Goal: Task Accomplishment & Management: Manage account settings

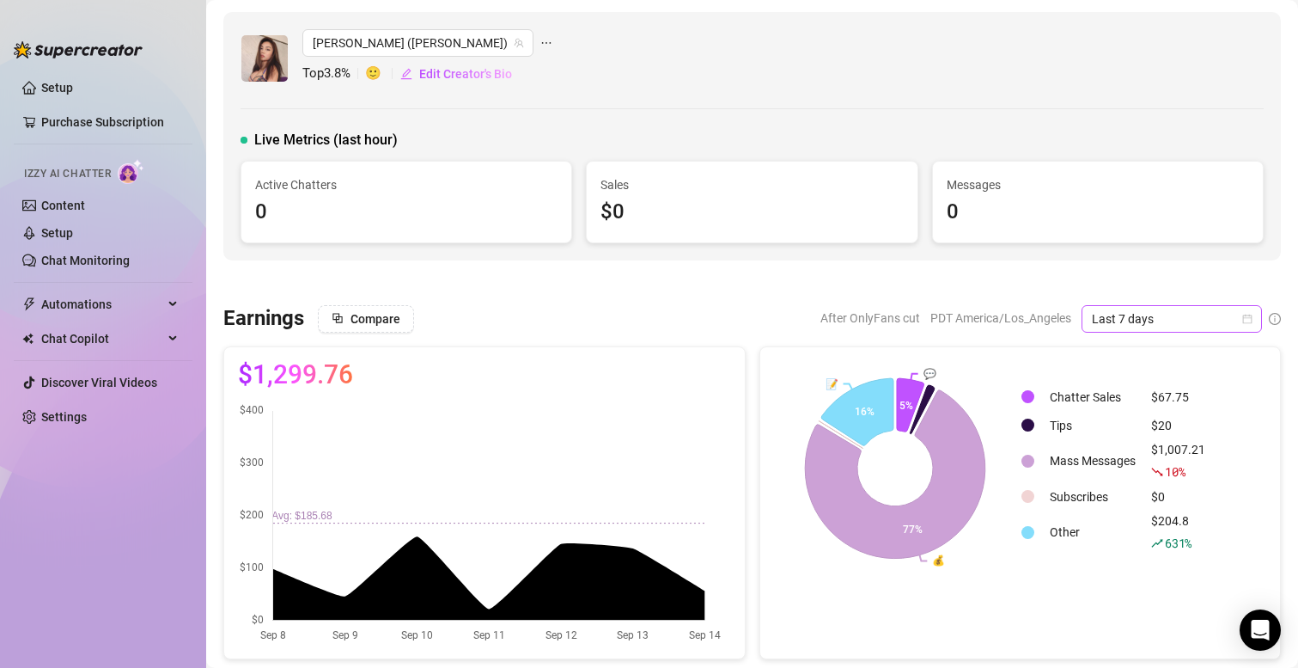
click at [1129, 326] on span "Last 7 days" at bounding box center [1172, 319] width 160 height 26
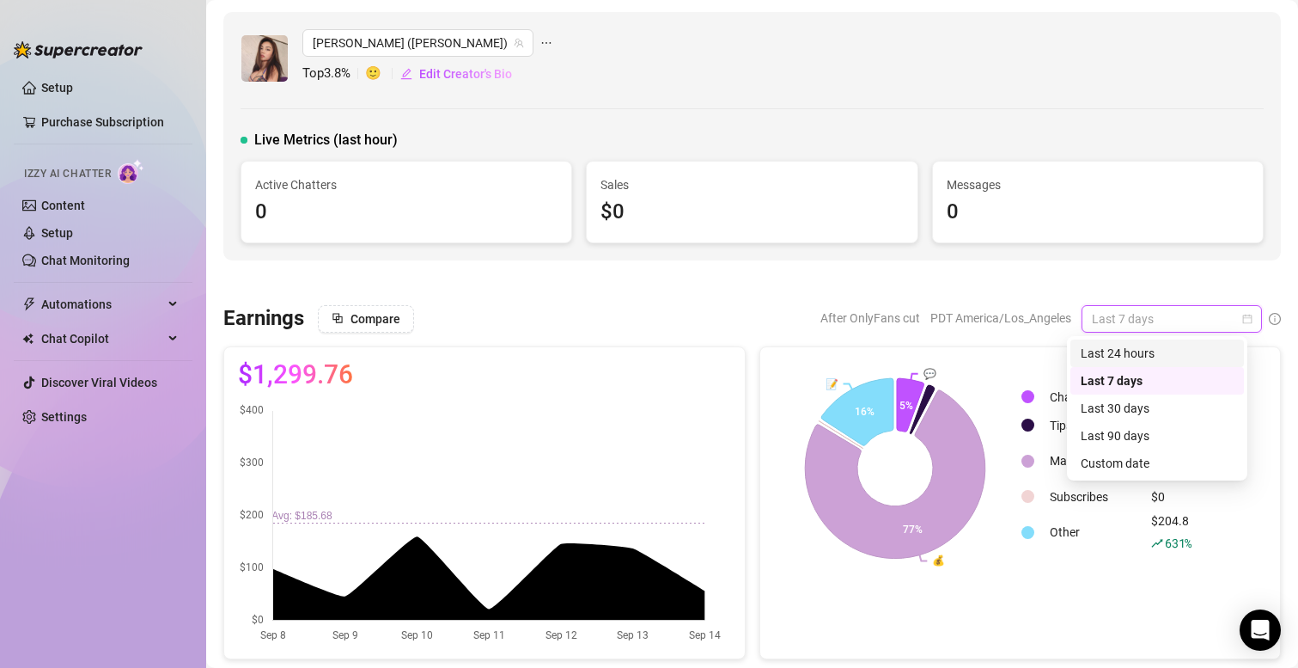
click at [1127, 347] on div "Last 24 hours" at bounding box center [1157, 353] width 153 height 19
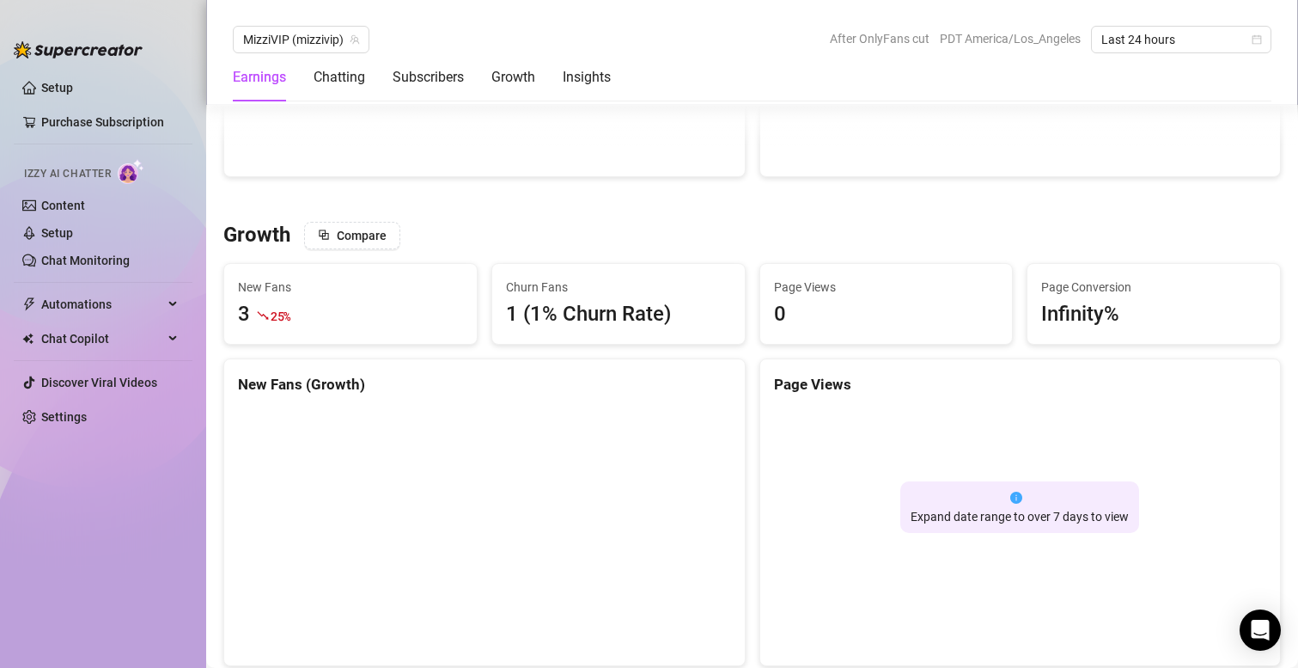
scroll to position [687, 0]
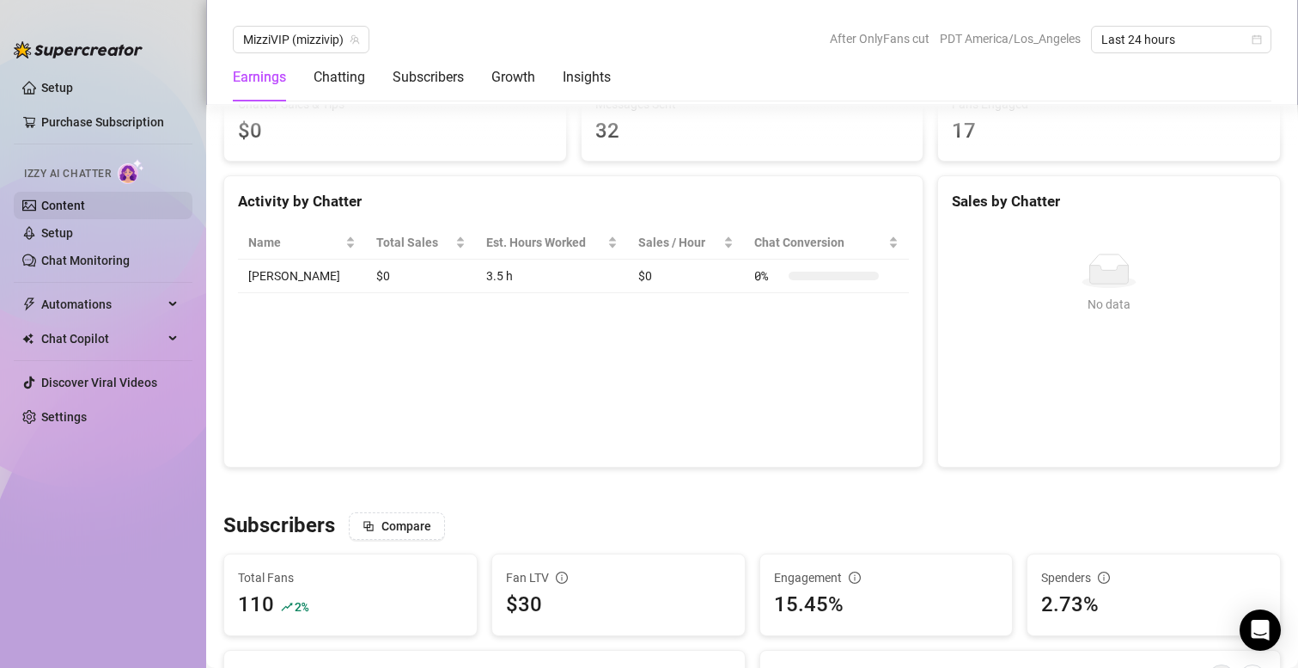
click at [72, 199] on link "Content" at bounding box center [63, 206] width 44 height 14
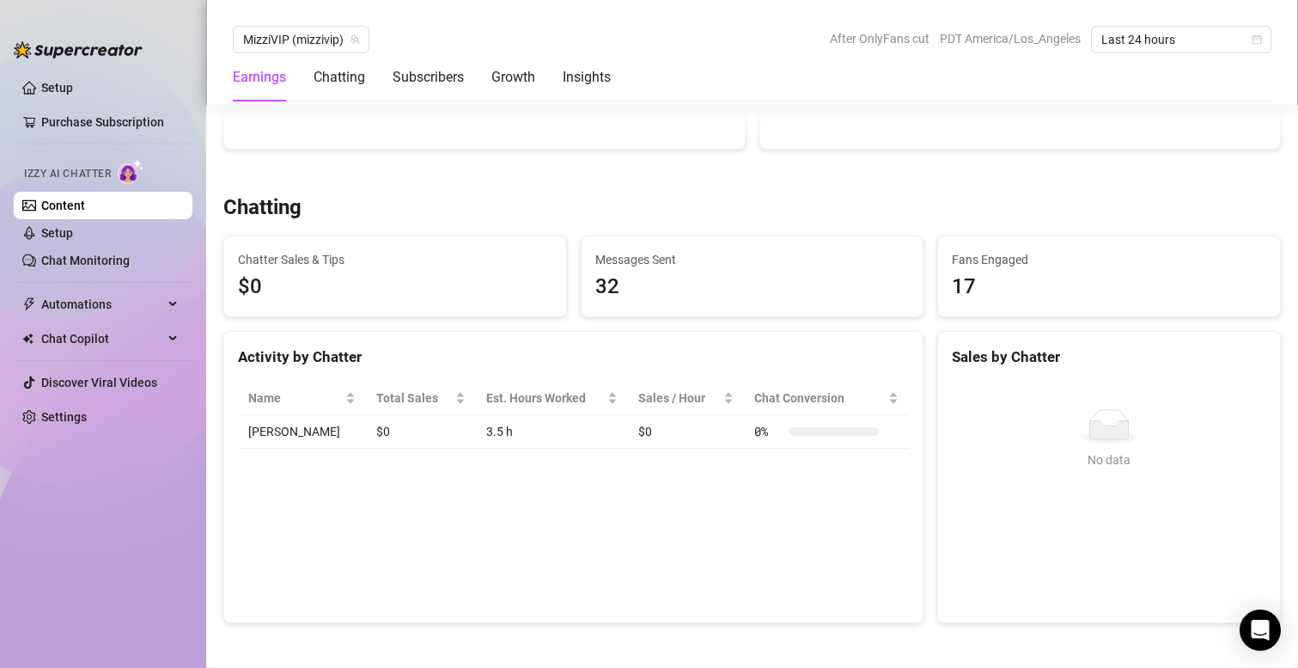
scroll to position [687, 0]
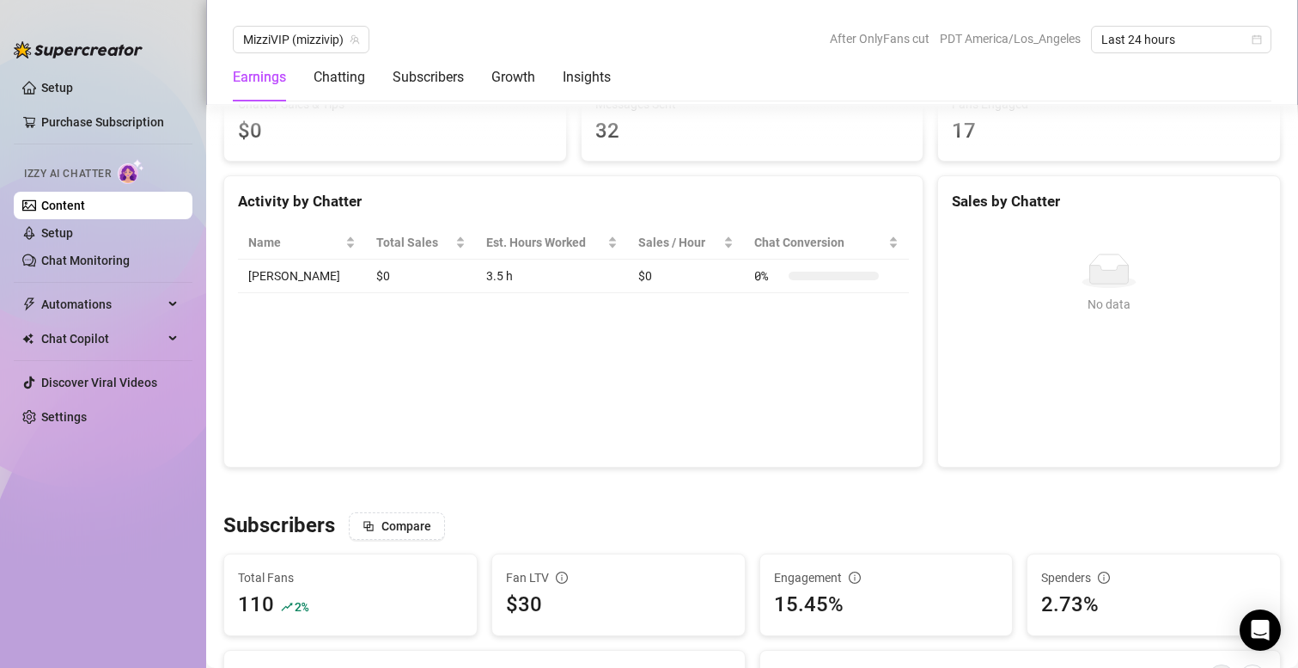
click at [58, 206] on link "Content" at bounding box center [63, 206] width 44 height 14
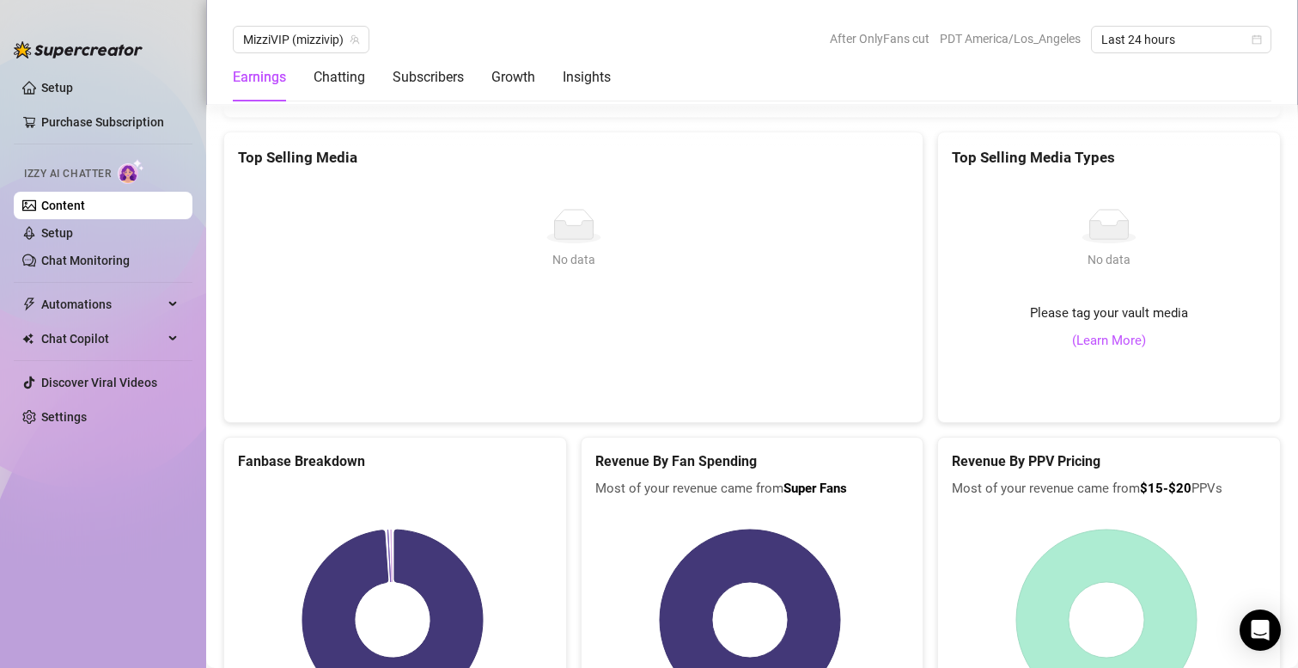
scroll to position [3277, 0]
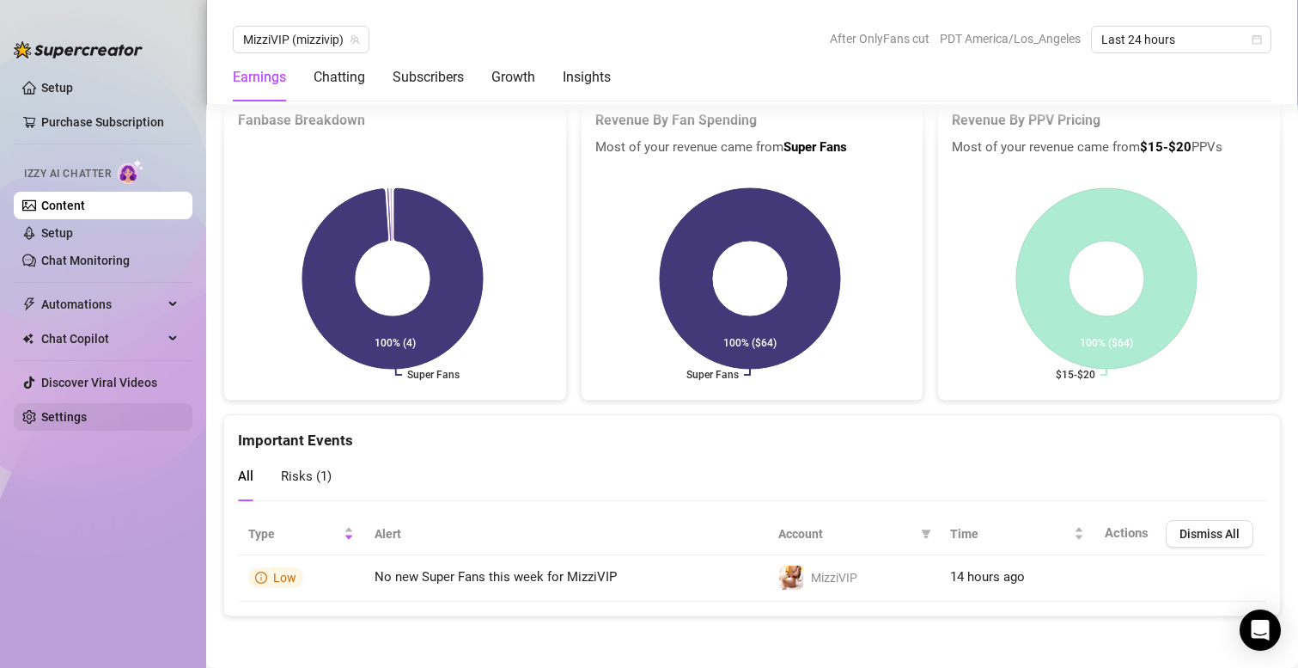
click at [85, 414] on link "Settings" at bounding box center [64, 417] width 46 height 14
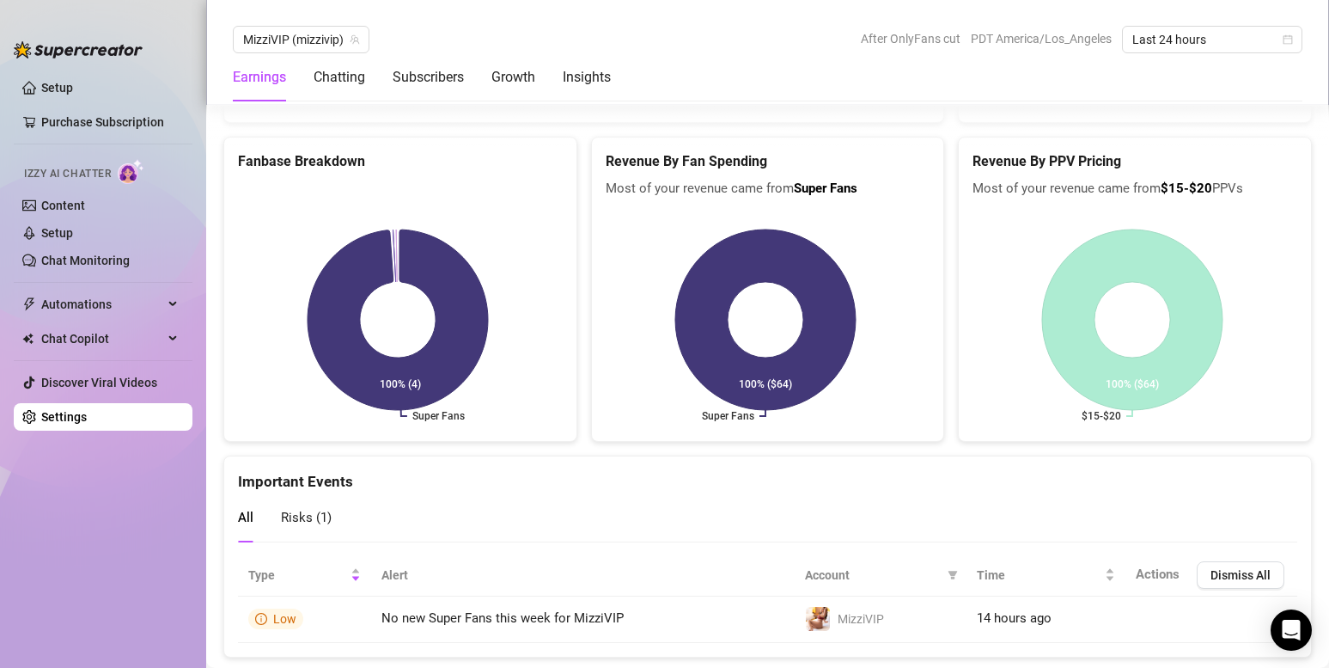
scroll to position [3293, 0]
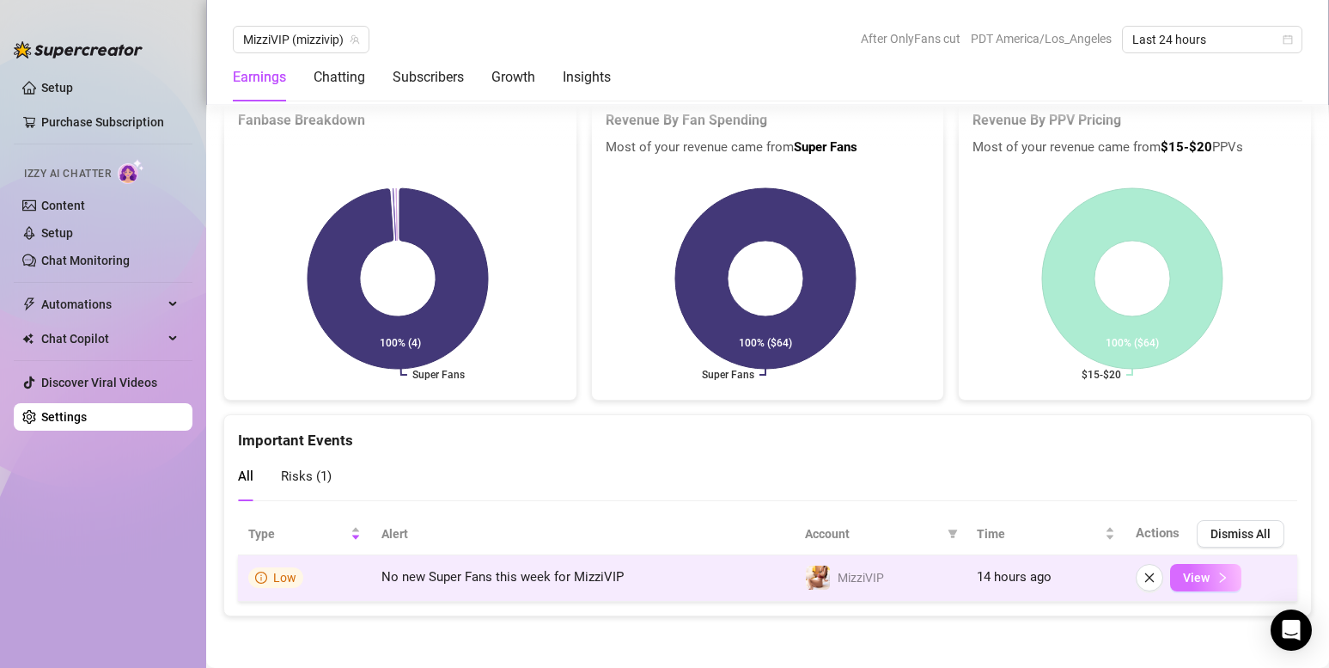
click at [1186, 577] on span "View" at bounding box center [1196, 578] width 27 height 14
click at [1183, 578] on span "View" at bounding box center [1196, 578] width 27 height 14
